Goal: Task Accomplishment & Management: Complete application form

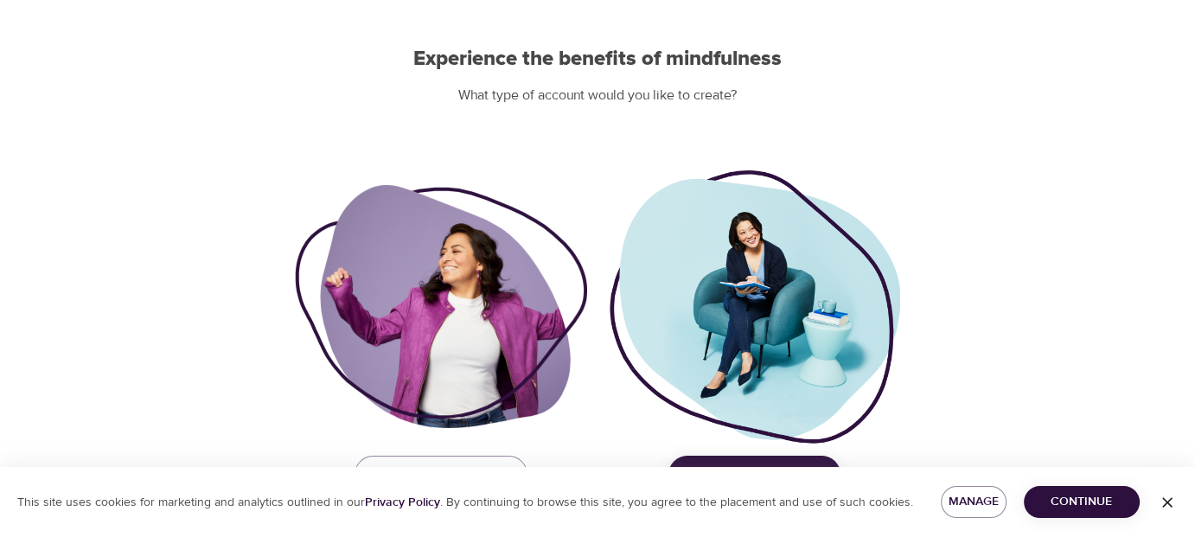
scroll to position [189, 0]
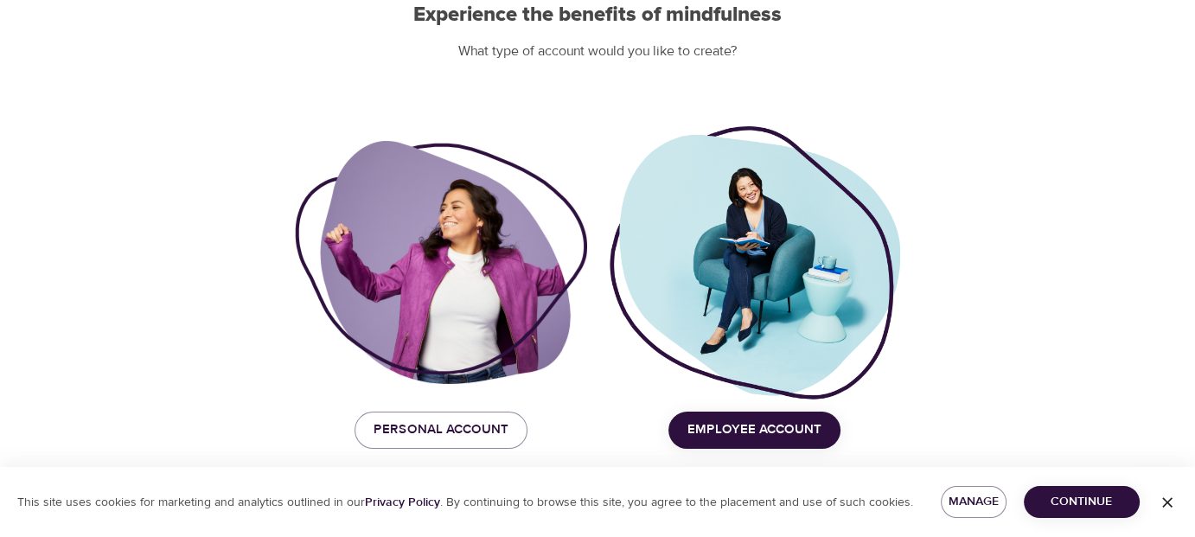
click at [697, 437] on span "Employee Account" at bounding box center [754, 430] width 134 height 22
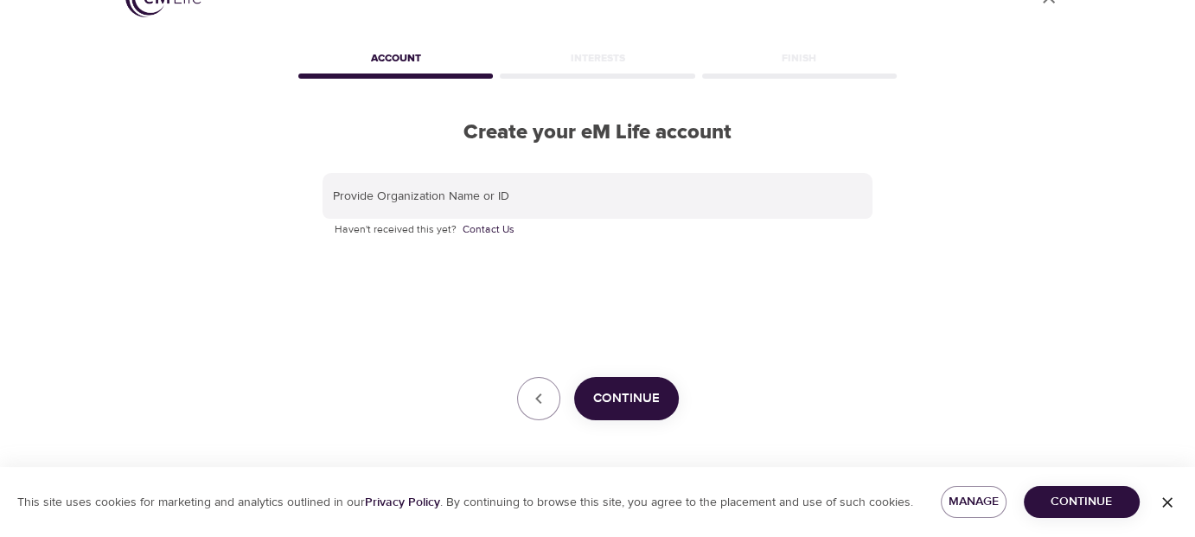
scroll to position [43, 0]
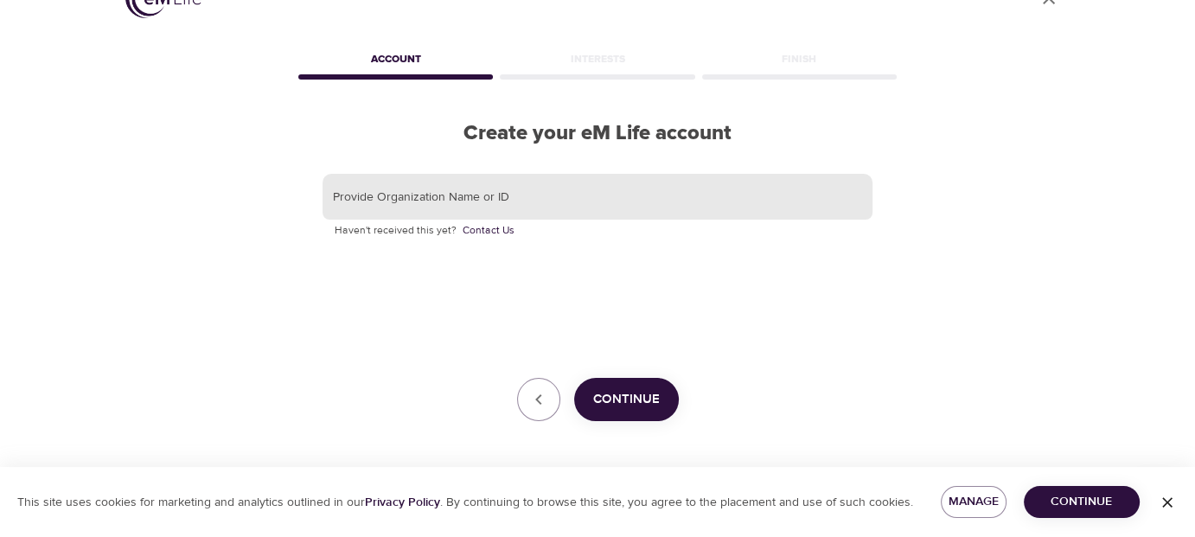
click at [495, 198] on input "text" at bounding box center [598, 197] width 550 height 47
type input "Korn Ferry"
click at [597, 400] on span "Continue" at bounding box center [626, 399] width 67 height 22
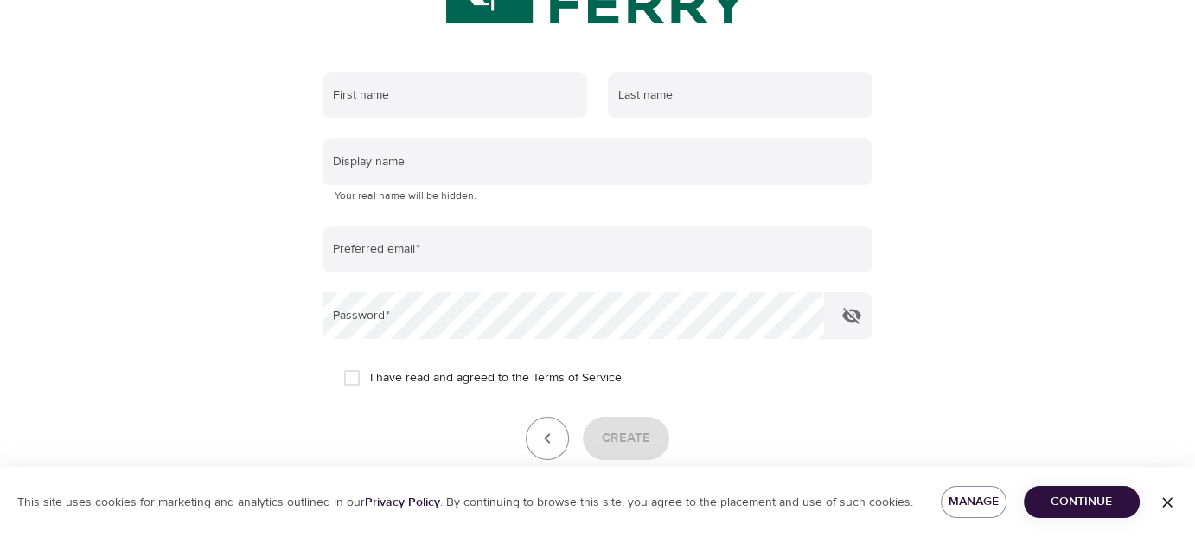
scroll to position [187, 0]
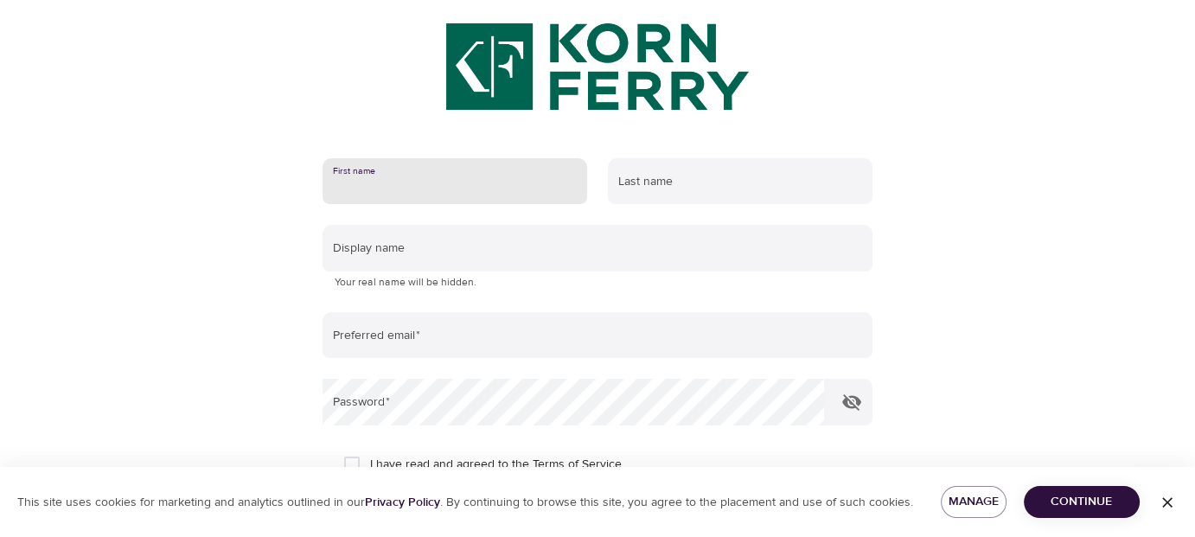
click at [496, 186] on input "text" at bounding box center [455, 181] width 265 height 47
type input "[PERSON_NAME]"
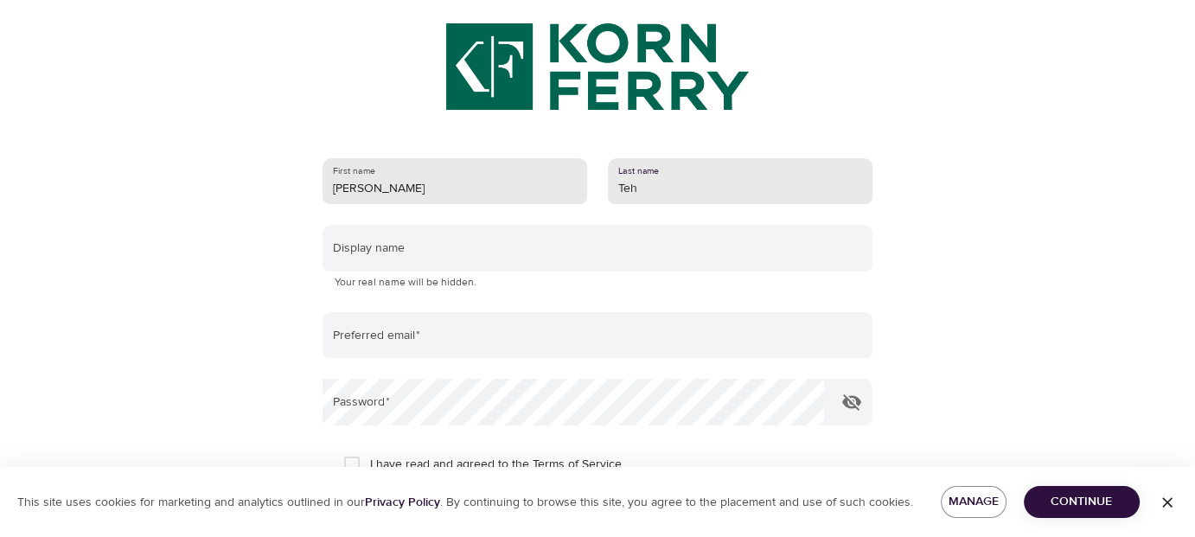
type input "Teh"
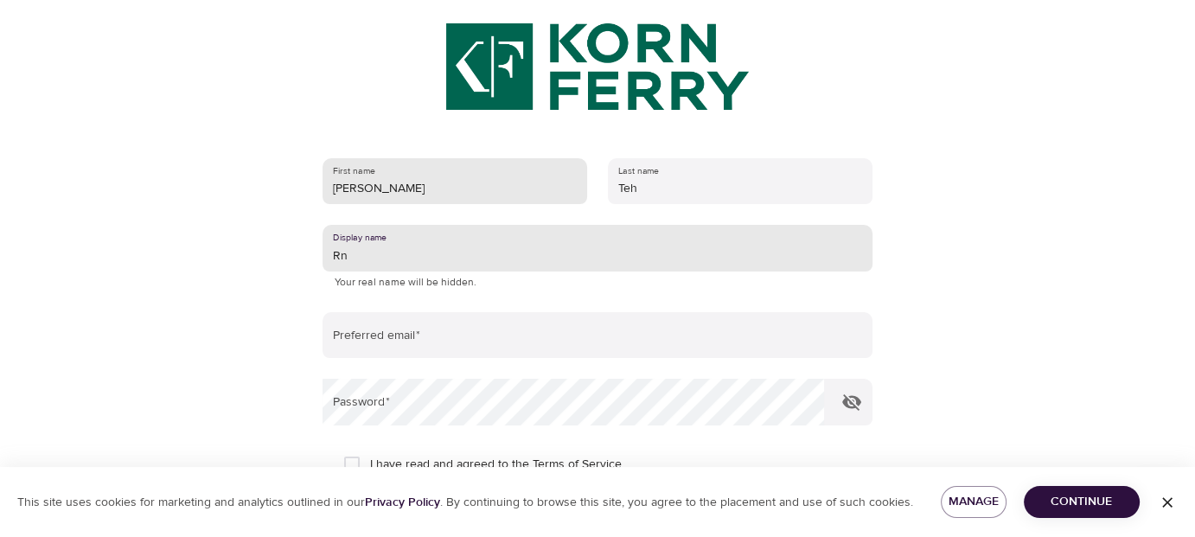
type input "R"
type input "[PERSON_NAME]"
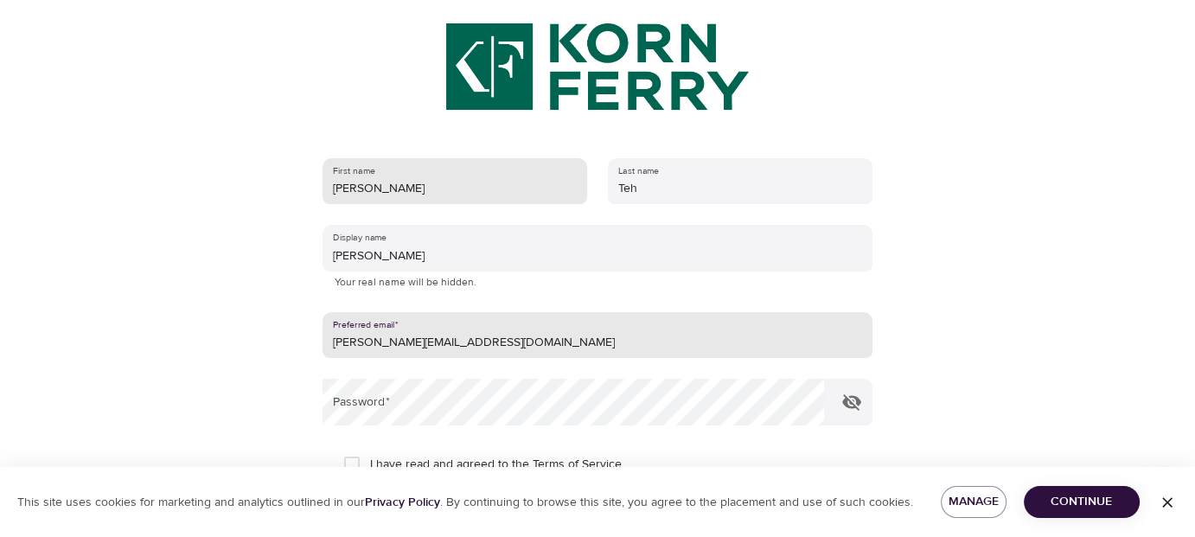
type input "[PERSON_NAME][EMAIL_ADDRESS][DOMAIN_NAME]"
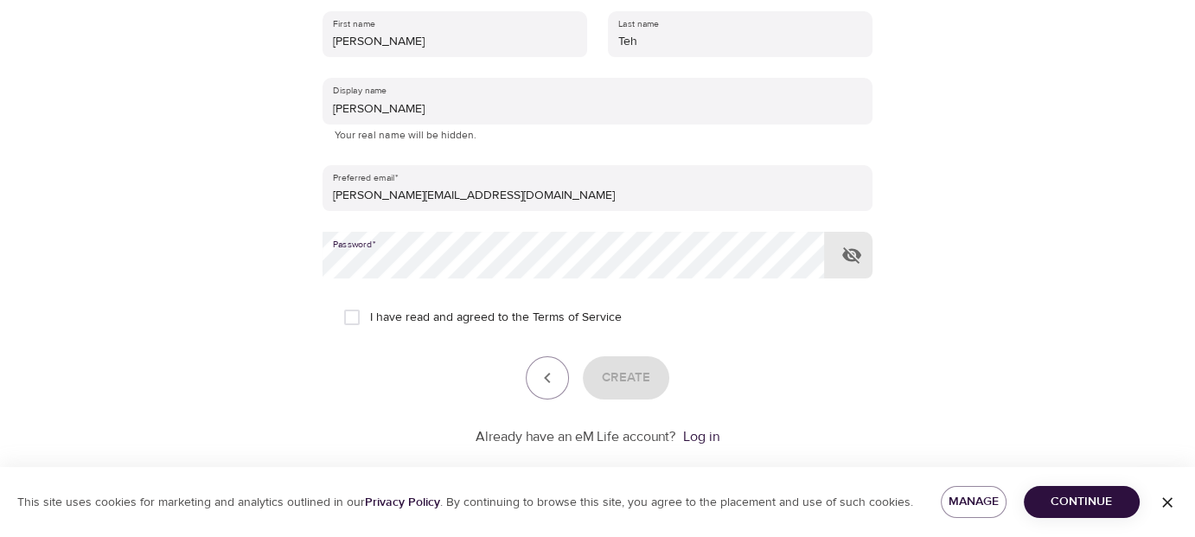
scroll to position [360, 0]
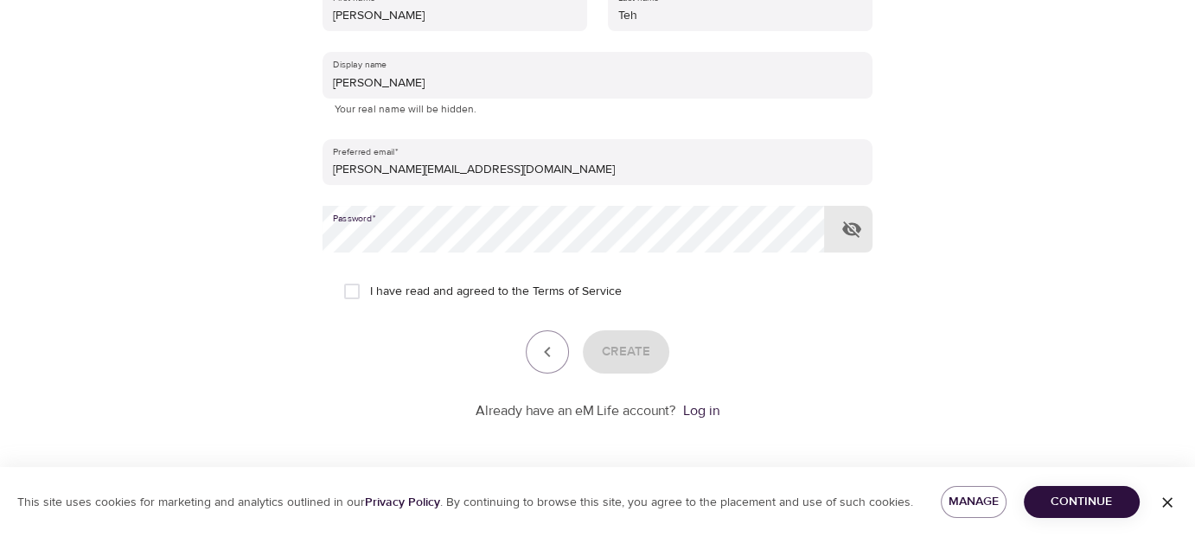
click at [359, 291] on input "I have read and agreed to the Terms of Service" at bounding box center [352, 291] width 36 height 36
checkbox input "true"
click at [624, 347] on span "Create" at bounding box center [626, 352] width 48 height 22
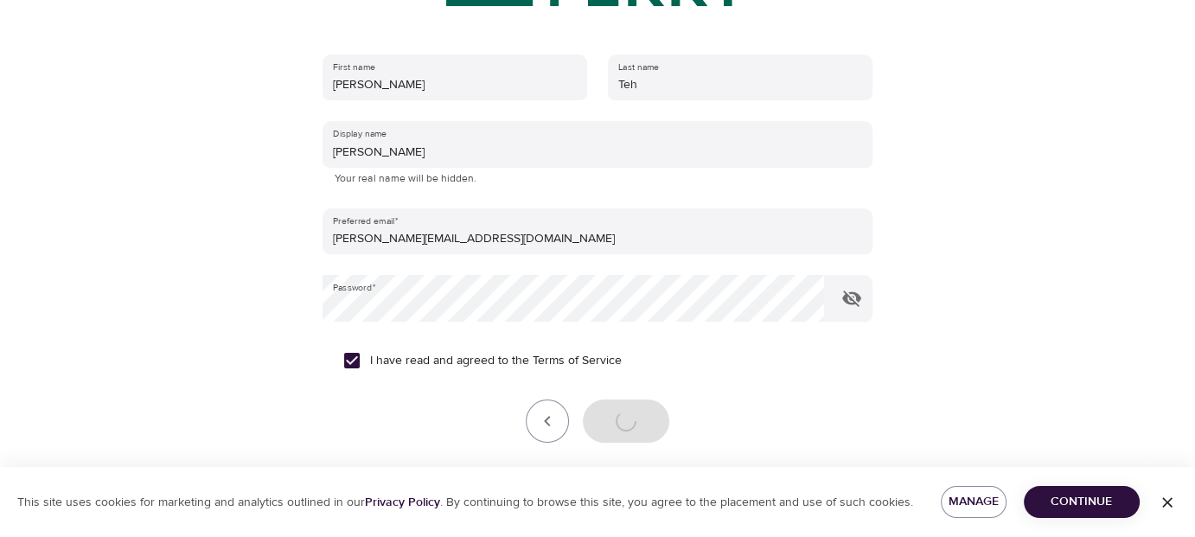
scroll to position [187, 0]
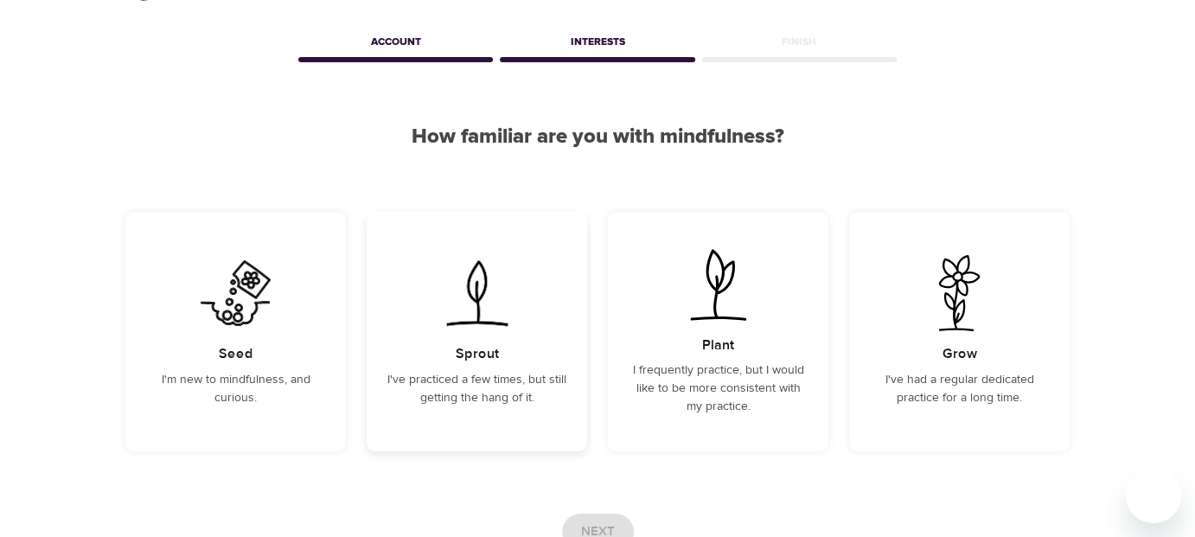
scroll to position [86, 0]
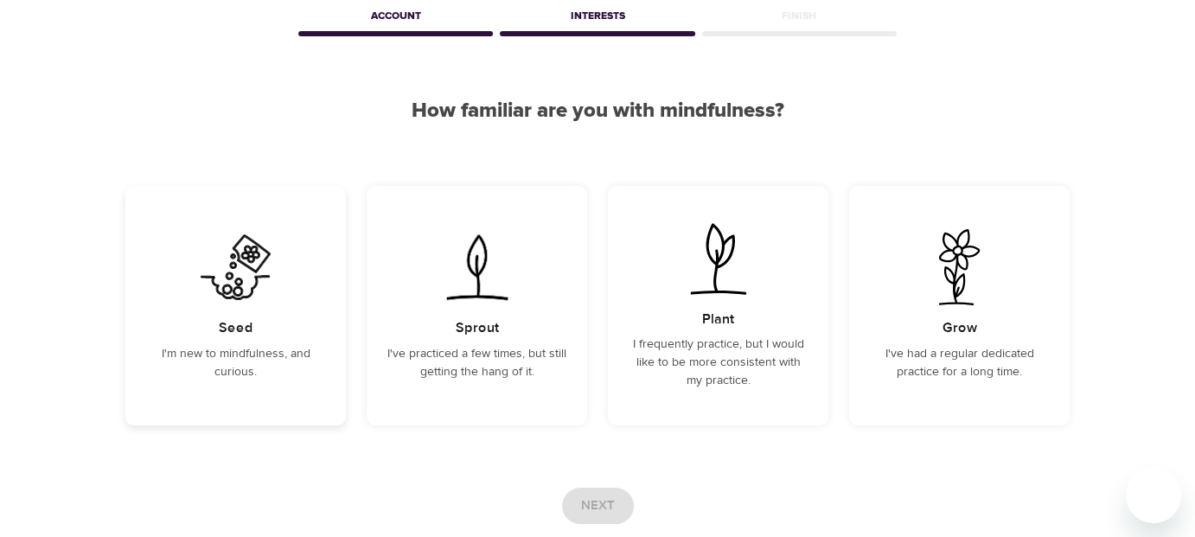
click at [306, 342] on div "Seed I'm new to mindfulness, and curious." at bounding box center [235, 306] width 221 height 240
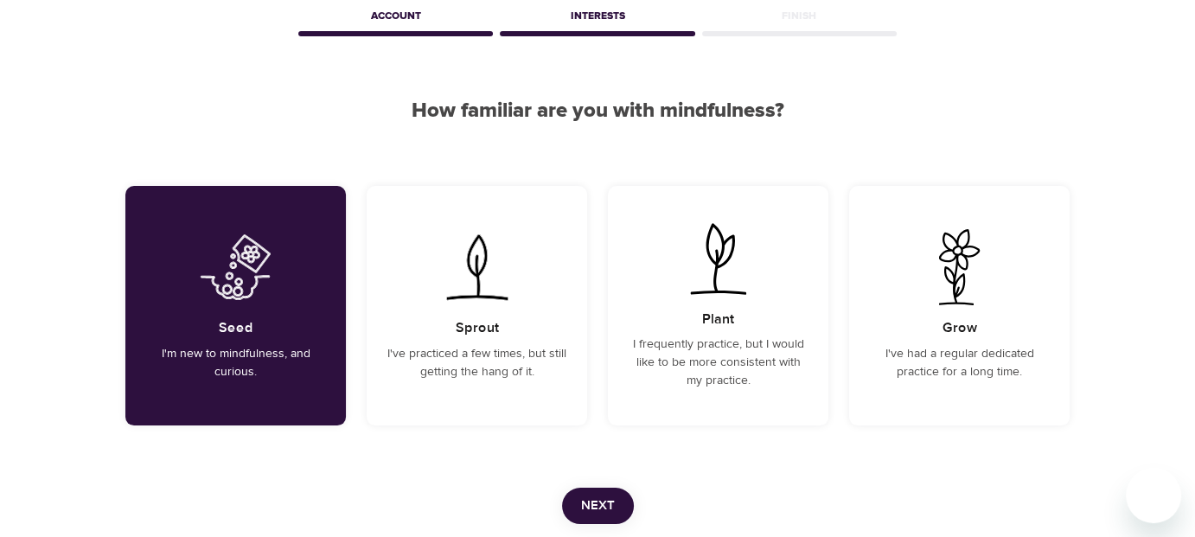
click at [585, 506] on span "Next" at bounding box center [598, 506] width 34 height 22
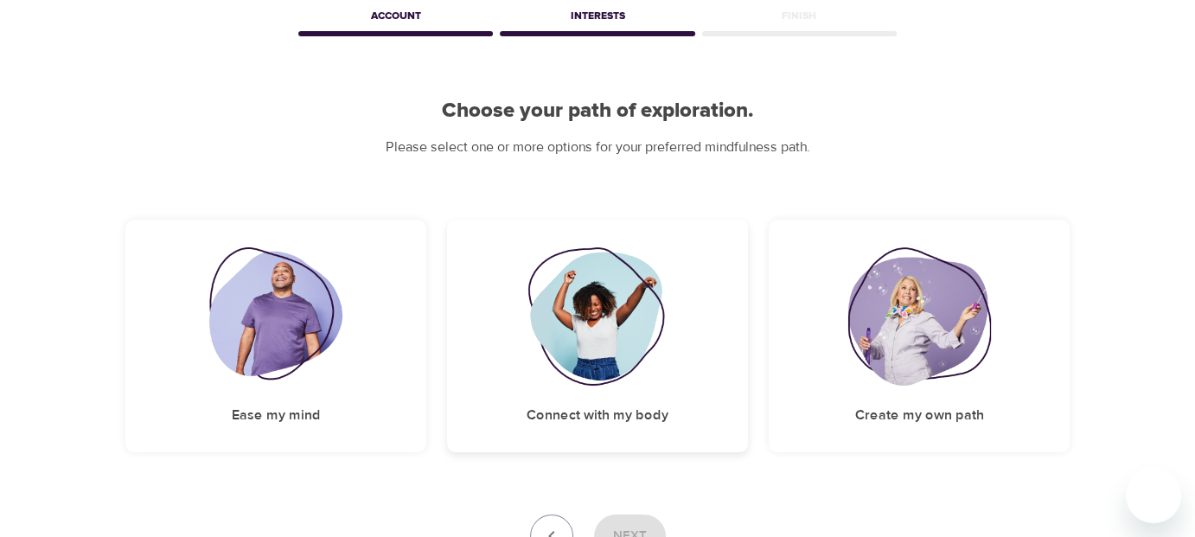
scroll to position [173, 0]
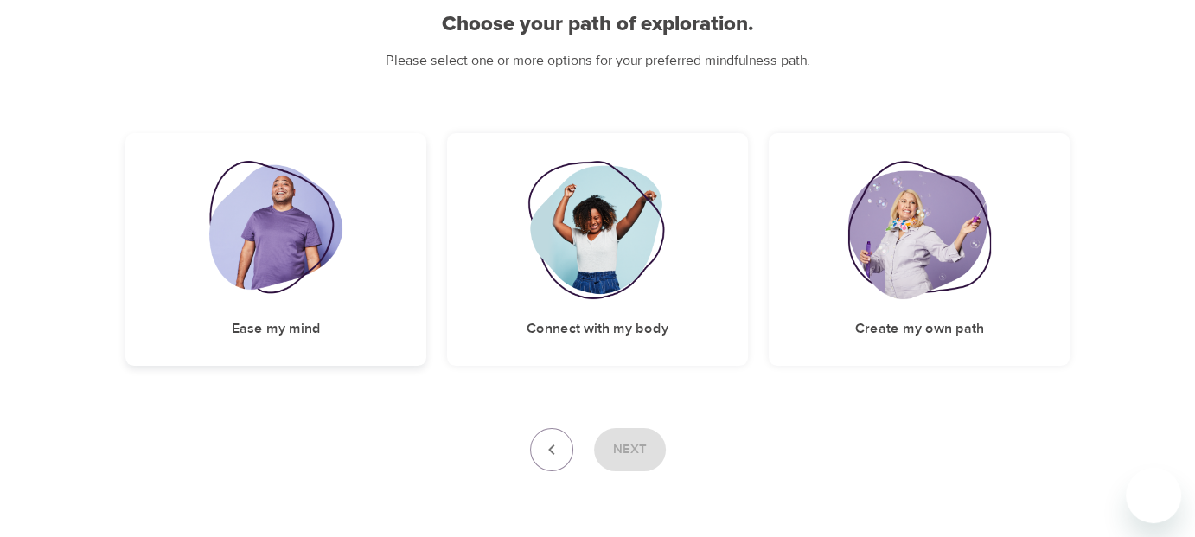
click at [313, 301] on div "Ease my mind" at bounding box center [275, 249] width 301 height 233
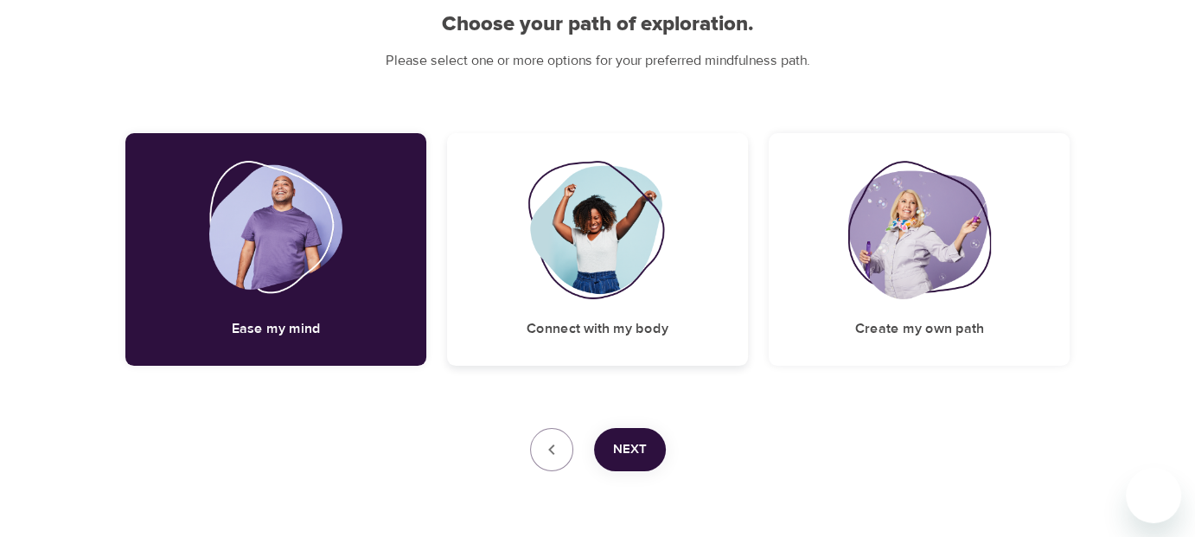
click at [574, 297] on img at bounding box center [598, 230] width 140 height 138
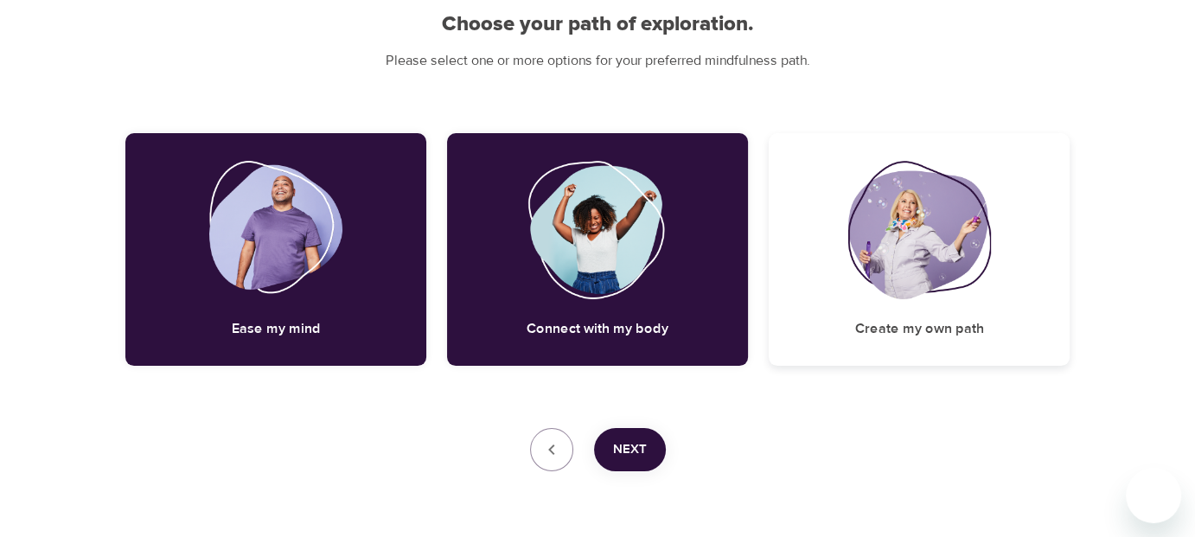
click at [937, 266] on img at bounding box center [919, 230] width 144 height 138
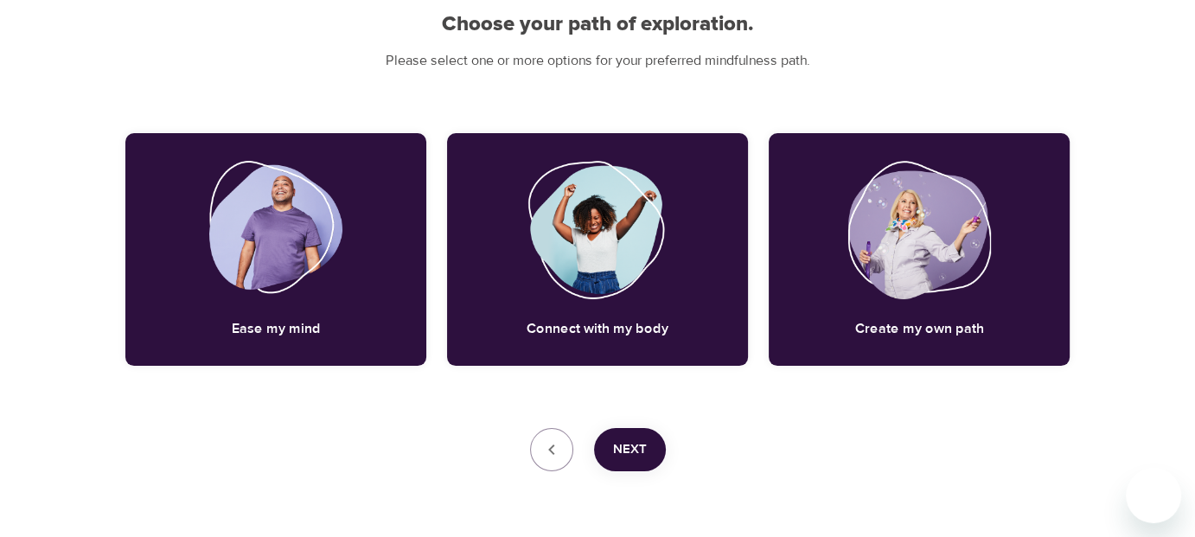
click at [636, 446] on span "Next" at bounding box center [630, 449] width 34 height 22
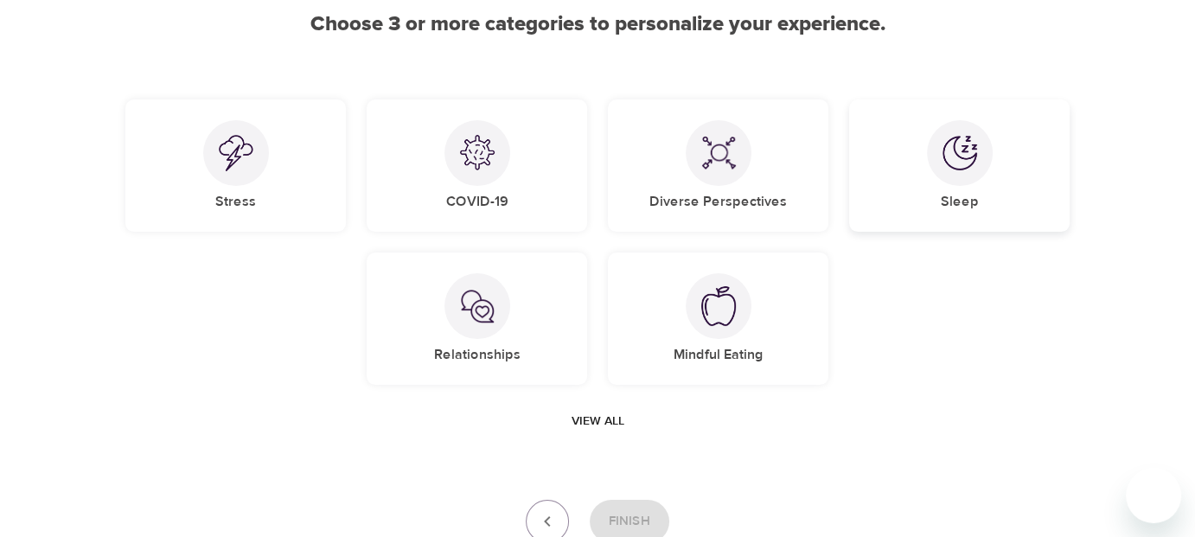
click at [941, 160] on div at bounding box center [960, 153] width 66 height 66
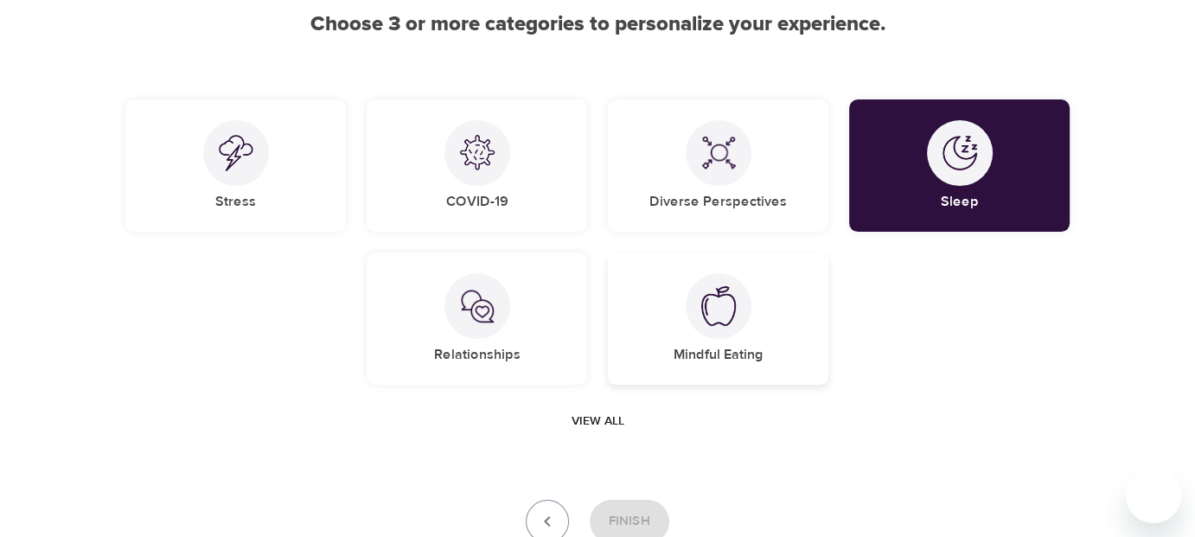
click at [747, 304] on div at bounding box center [719, 306] width 66 height 66
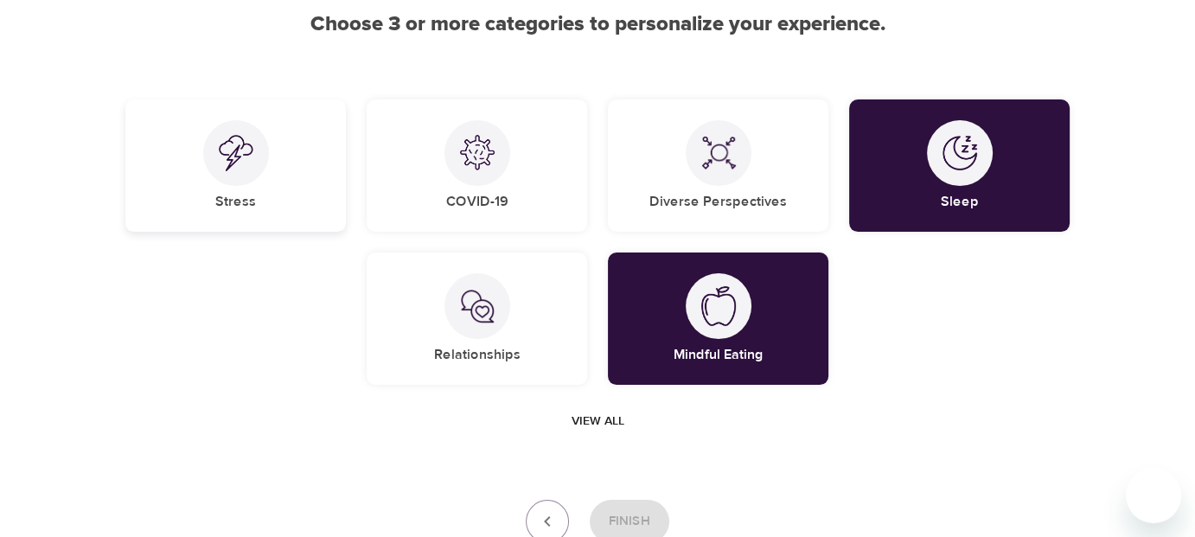
click at [242, 193] on h5 "Stress" at bounding box center [235, 202] width 41 height 18
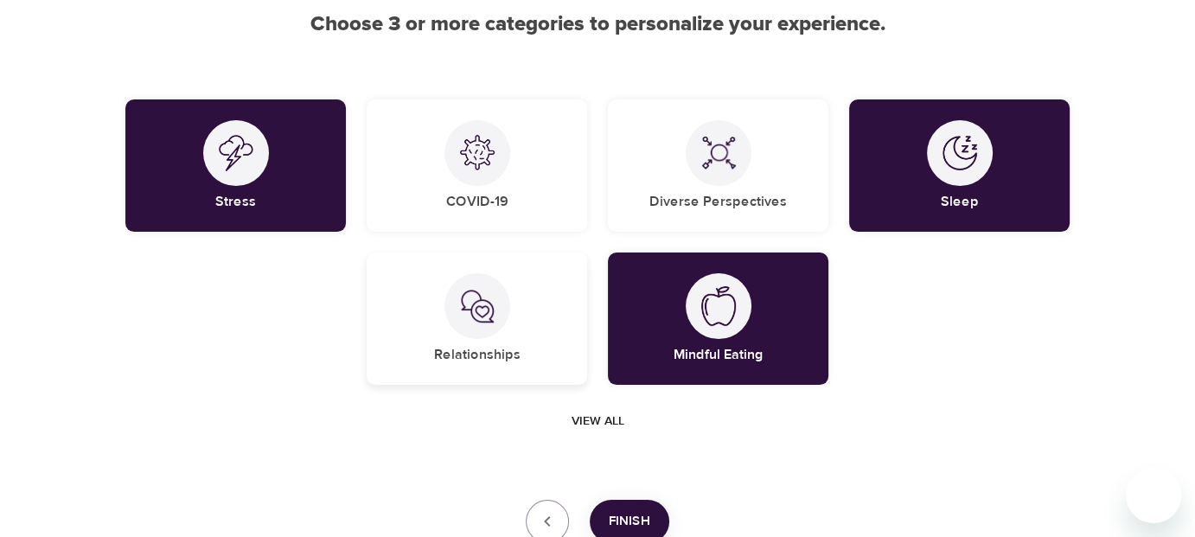
click at [468, 291] on img at bounding box center [477, 306] width 35 height 35
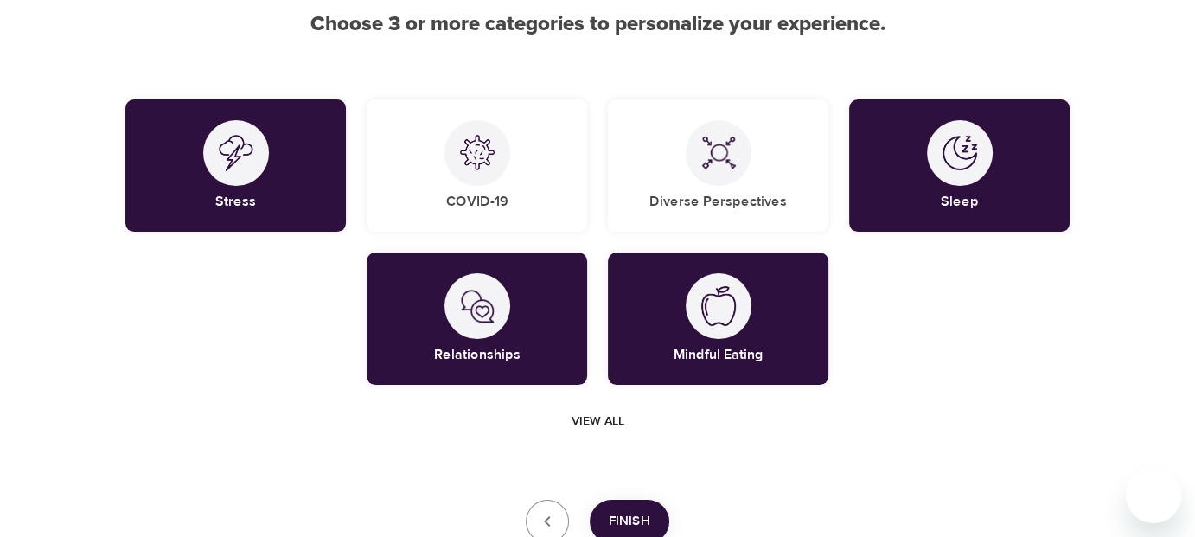
click at [624, 515] on span "Finish" at bounding box center [630, 521] width 42 height 22
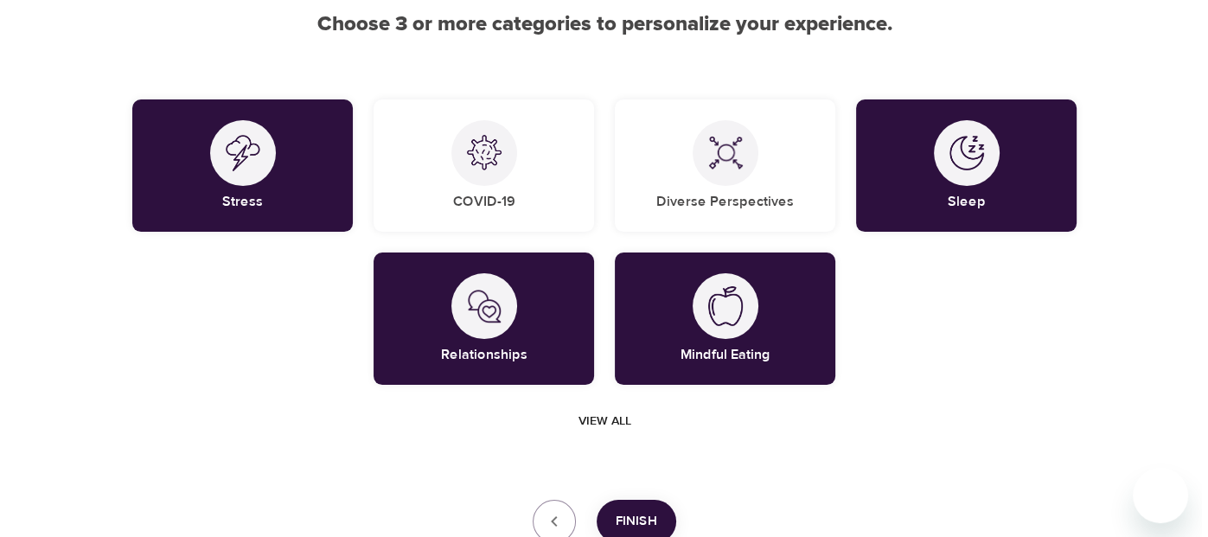
scroll to position [399, 0]
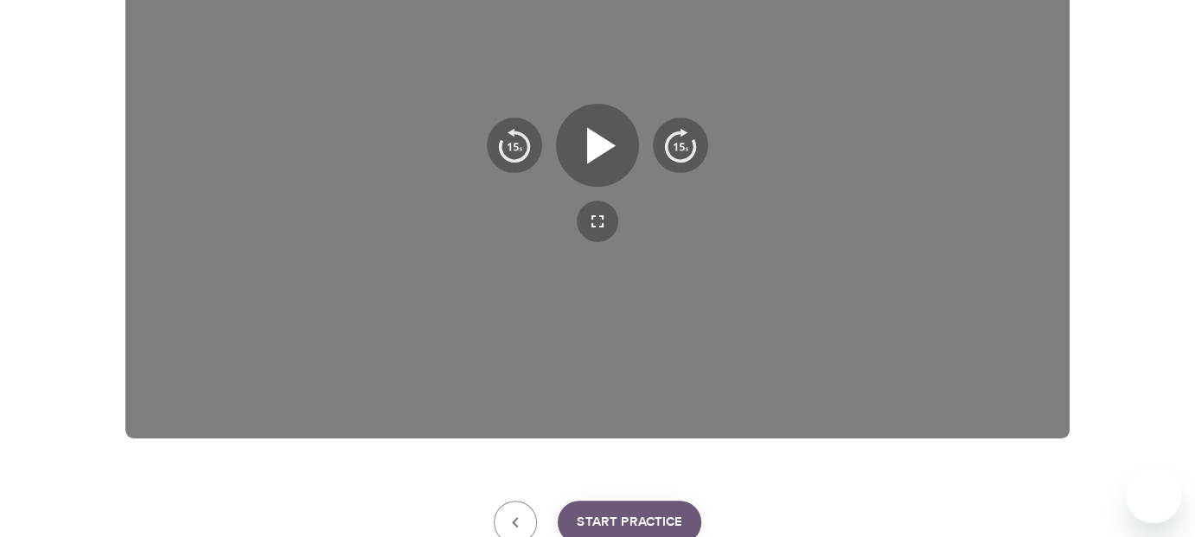
click at [614, 511] on span "Start Practice" at bounding box center [630, 522] width 106 height 22
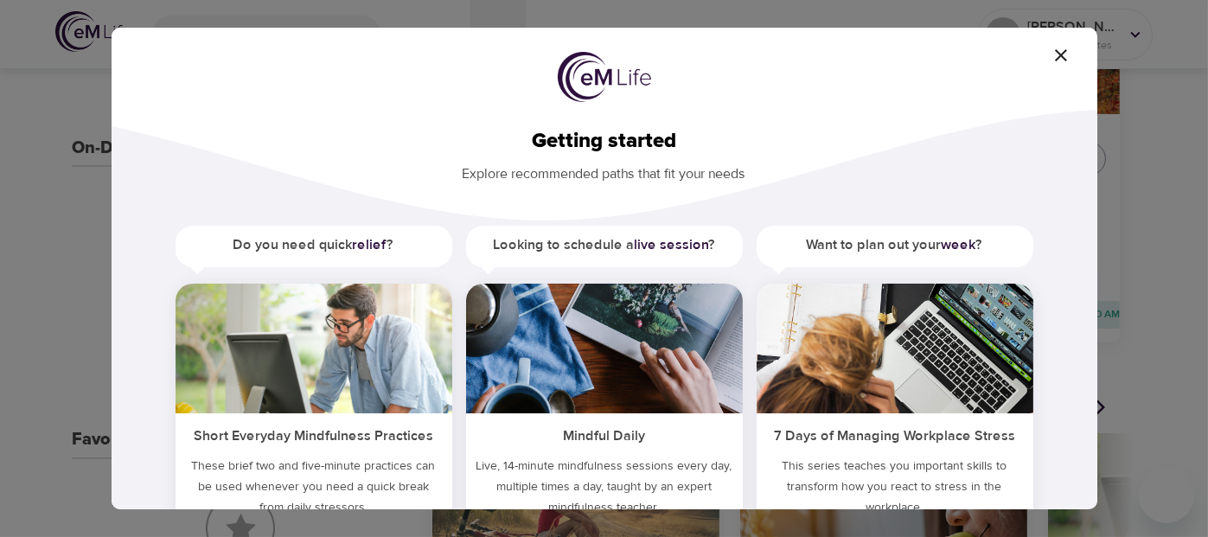
click at [1065, 54] on icon "button" at bounding box center [1061, 55] width 21 height 21
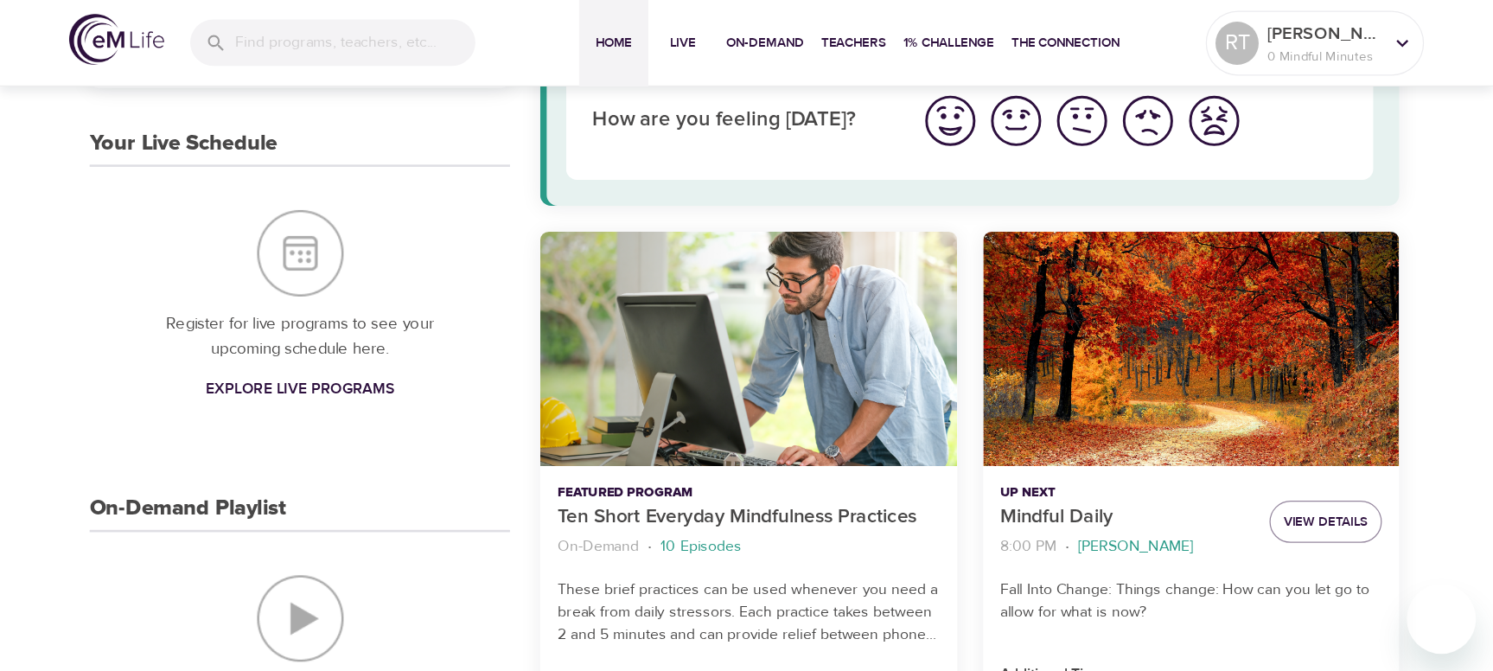
scroll to position [140, 0]
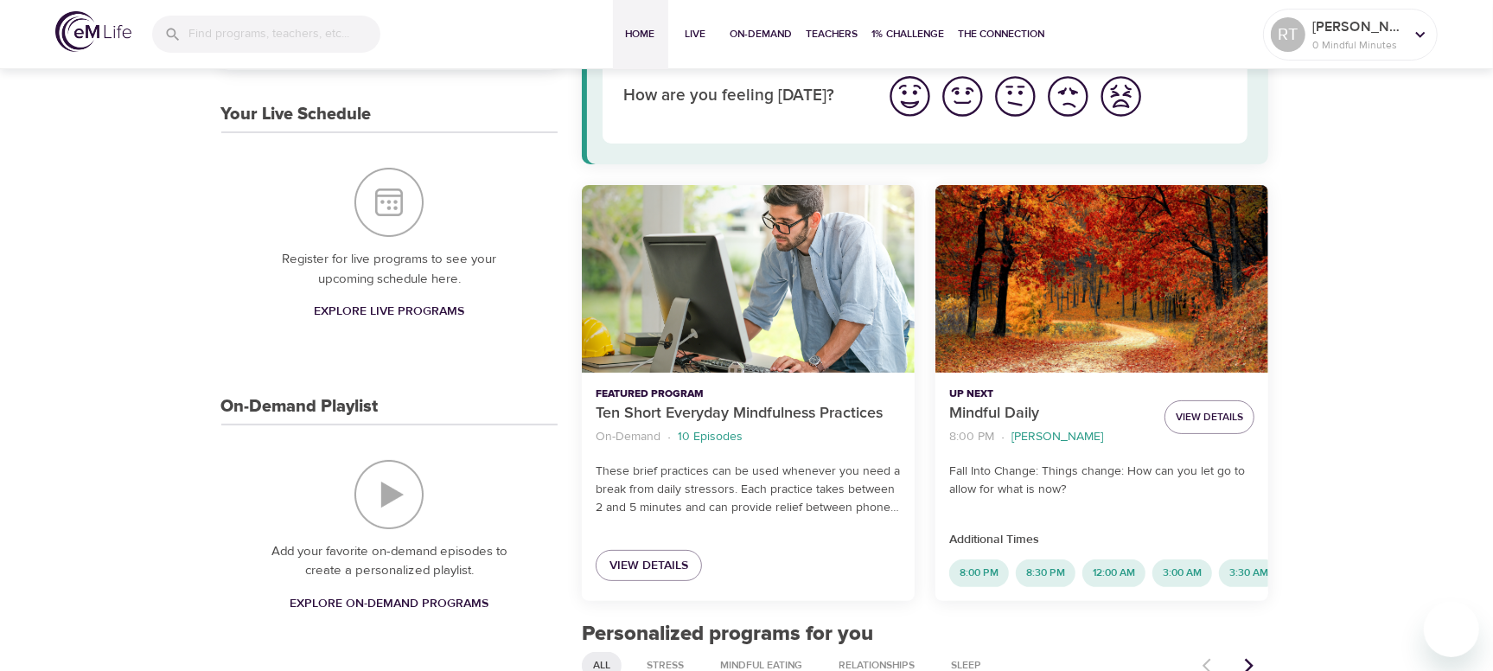
drag, startPoint x: 1152, startPoint y: 3, endPoint x: 53, endPoint y: 299, distance: 1138.2
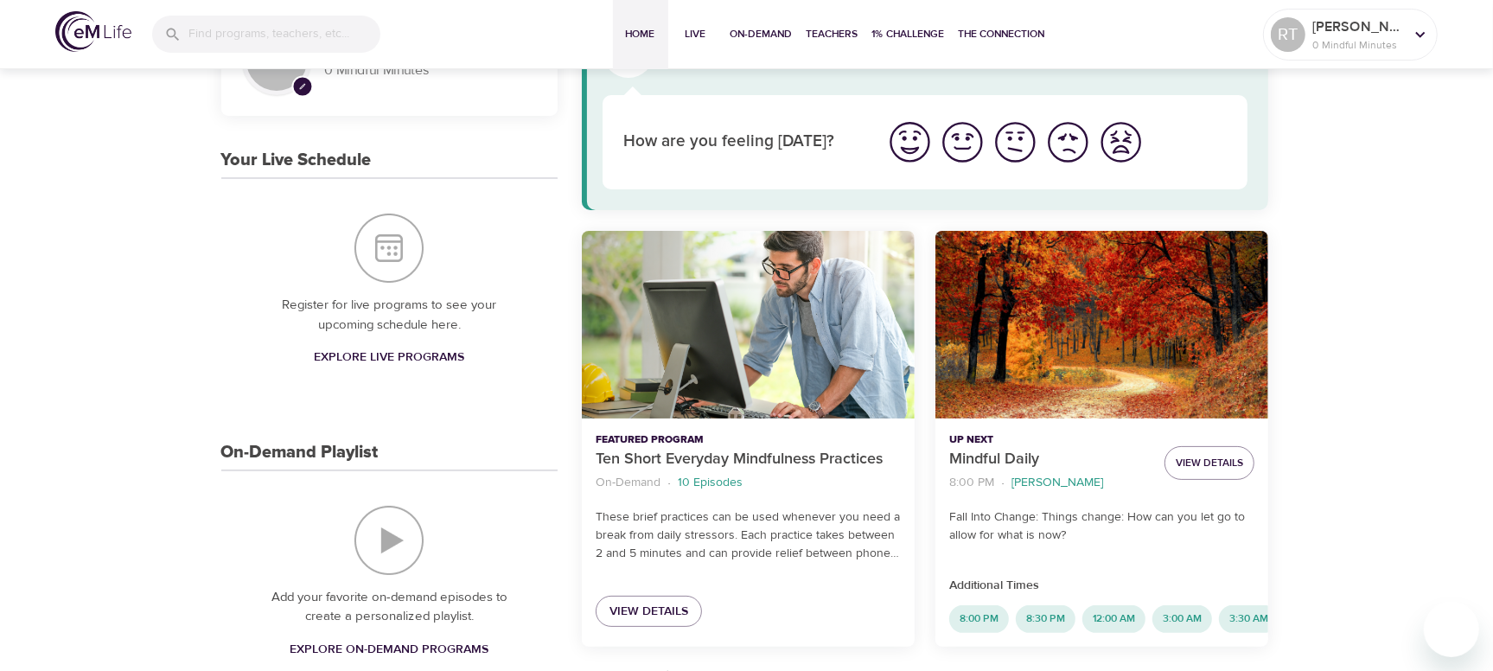
scroll to position [0, 0]
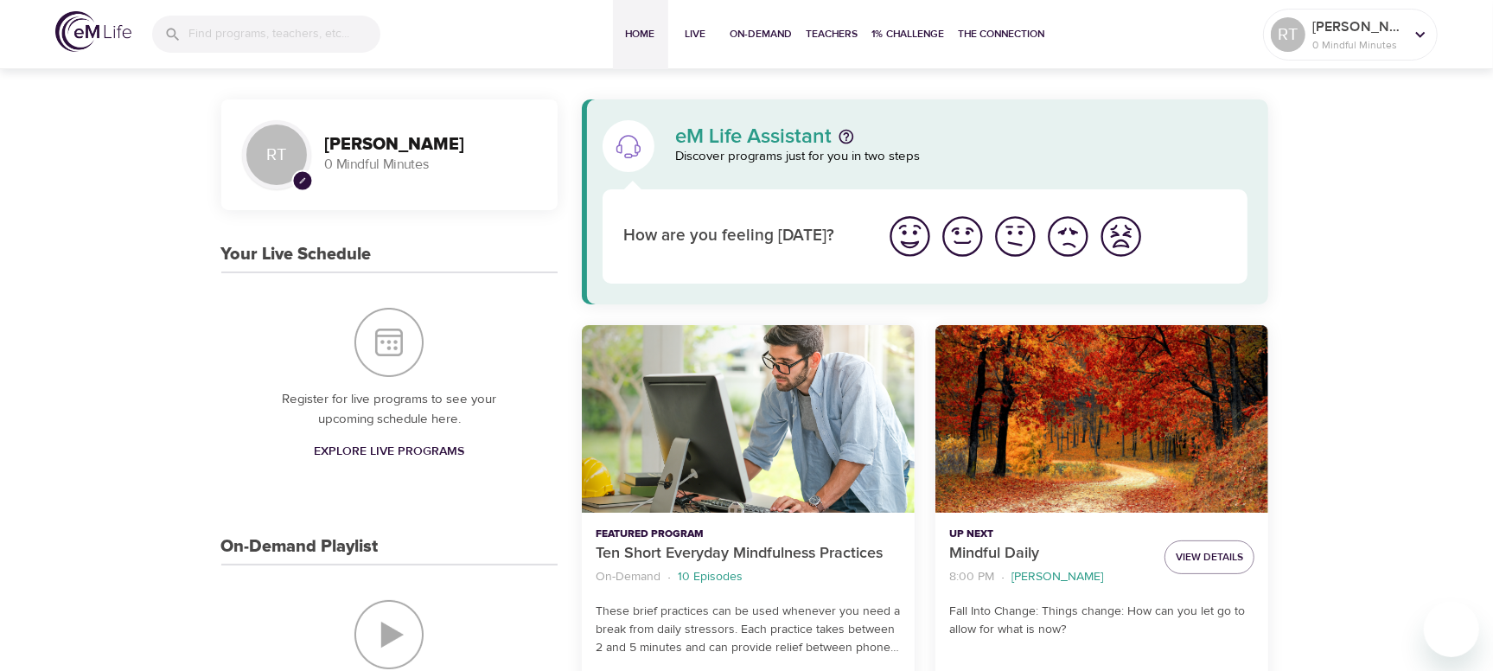
click at [1115, 252] on img "I'm feeling worst" at bounding box center [1121, 237] width 48 height 48
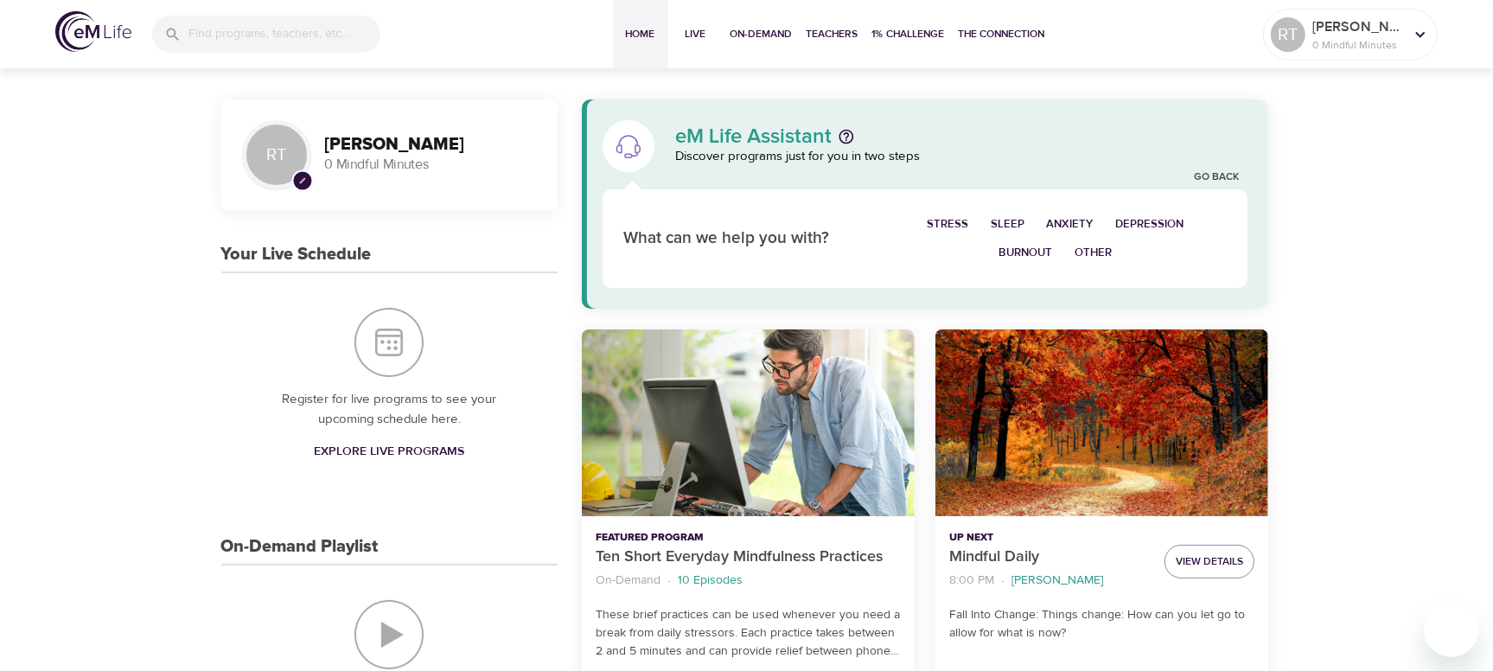
click at [1164, 215] on span "Depression" at bounding box center [1150, 224] width 68 height 20
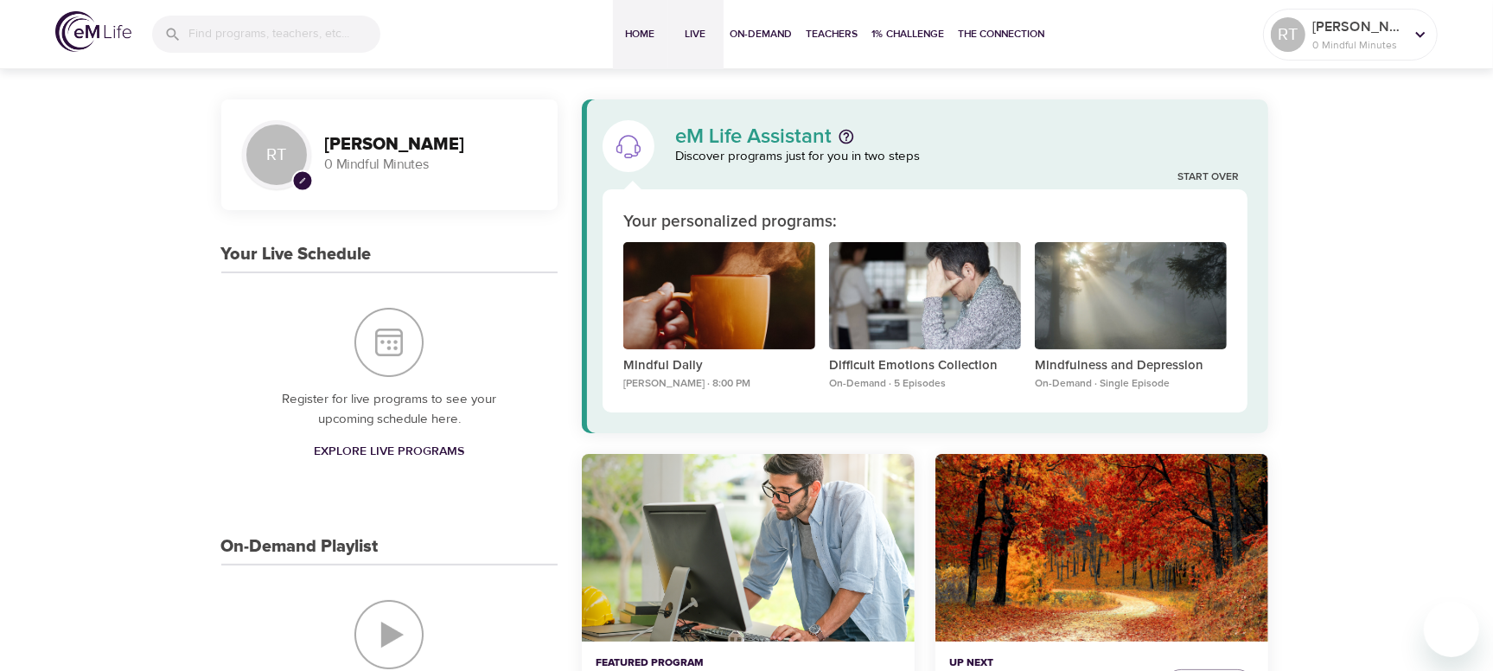
click at [693, 33] on span "Live" at bounding box center [696, 34] width 42 height 18
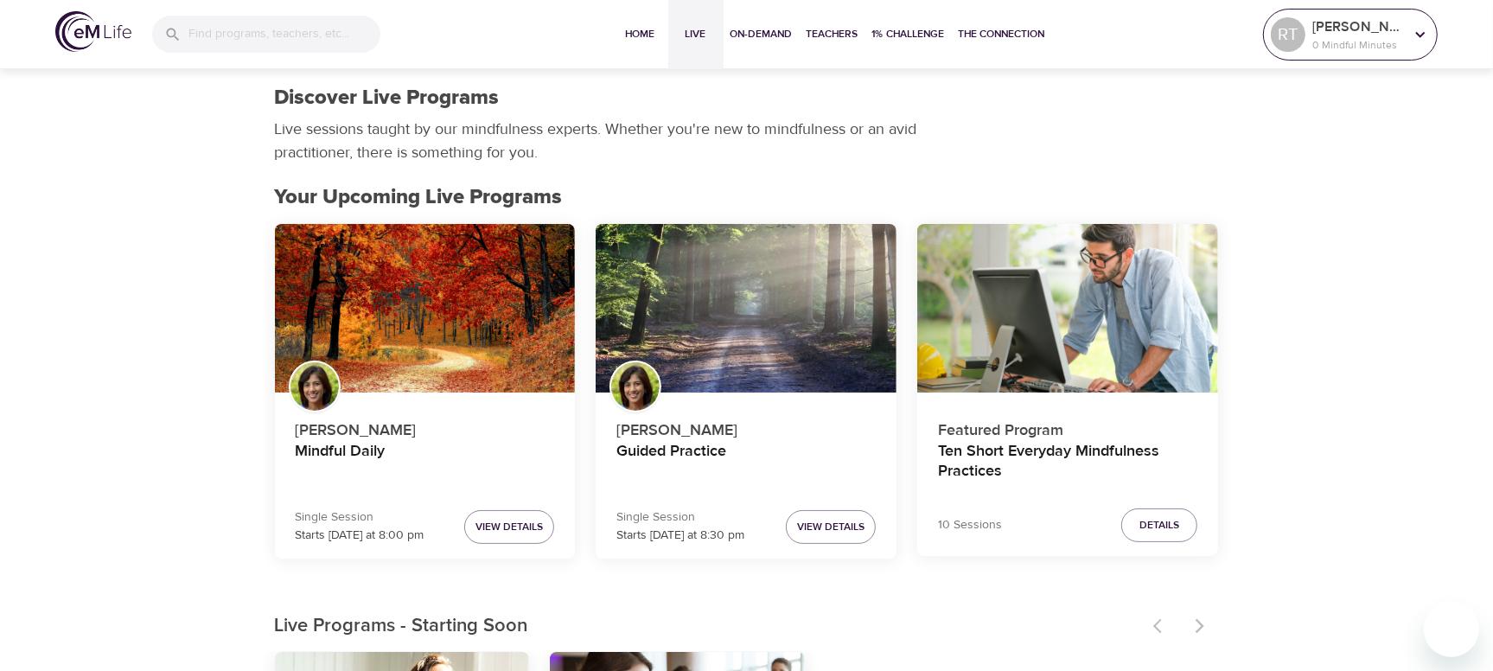
click at [1194, 35] on p "[PERSON_NAME]" at bounding box center [1359, 26] width 92 height 21
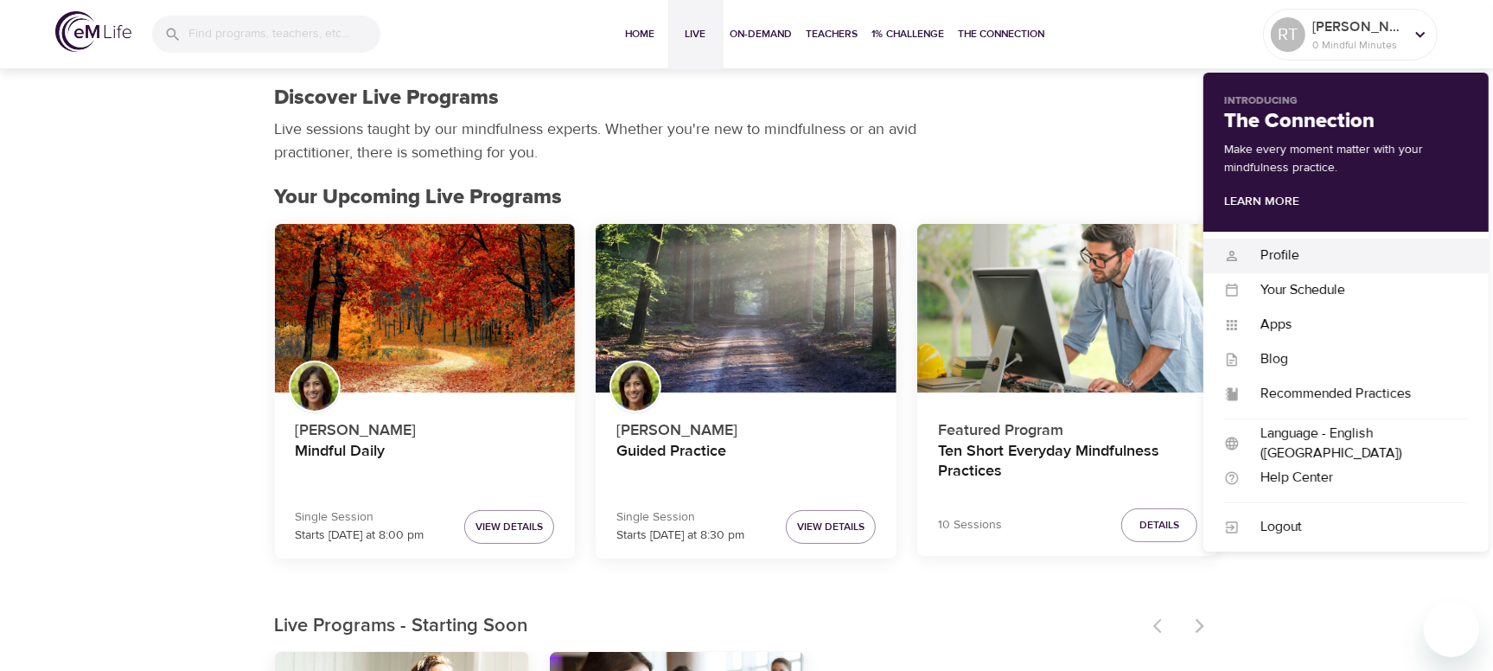
click at [1194, 247] on div "Profile" at bounding box center [1354, 256] width 228 height 20
click at [1194, 263] on div "Profile" at bounding box center [1354, 256] width 228 height 20
